Goal: Information Seeking & Learning: Learn about a topic

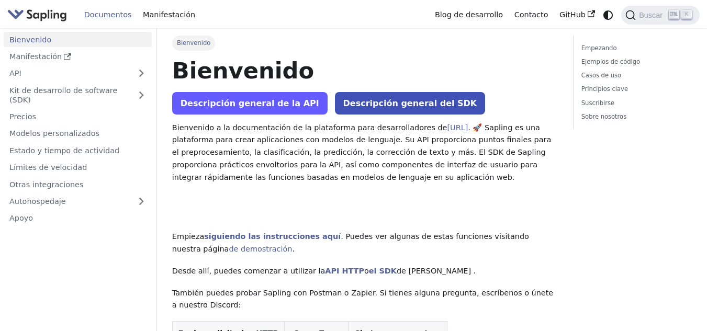
click at [226, 112] on link "Descripción general de la API" at bounding box center [249, 103] width 155 height 22
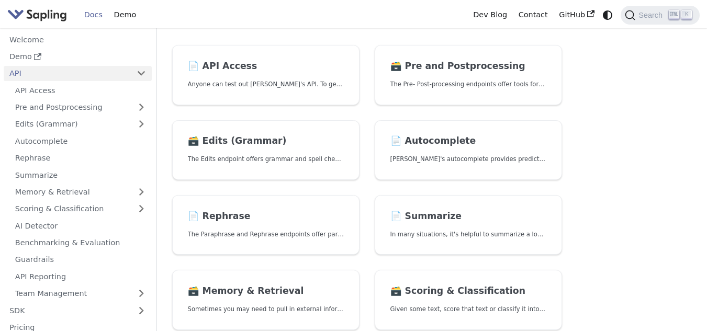
scroll to position [79, 0]
click at [236, 92] on link "📄️ API Access Anyone can test out [PERSON_NAME]'s API. To get started with the …" at bounding box center [265, 74] width 187 height 60
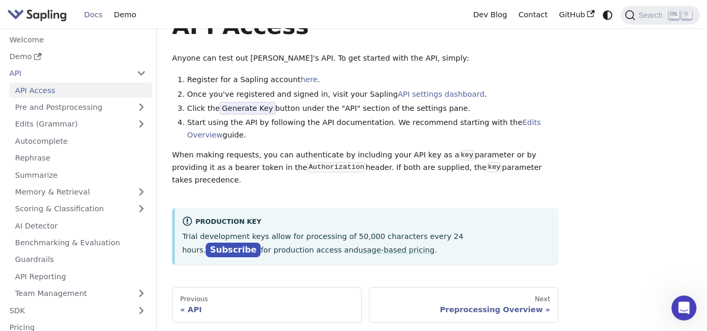
scroll to position [79, 0]
